Goal: Task Accomplishment & Management: Complete application form

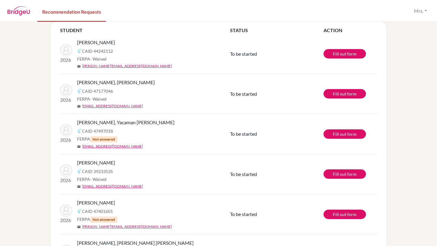
scroll to position [156, 0]
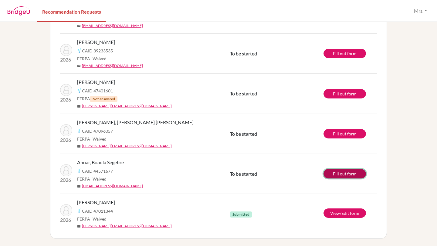
click at [338, 175] on link "Fill out form" at bounding box center [344, 173] width 42 height 9
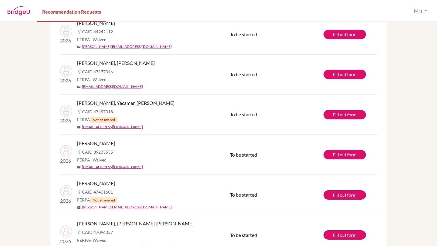
scroll to position [48, 0]
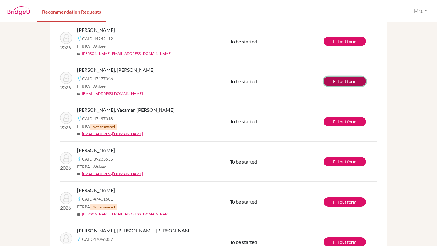
click at [342, 85] on link "Fill out form" at bounding box center [344, 81] width 42 height 9
click at [354, 80] on link "Fill out form" at bounding box center [344, 81] width 42 height 9
